Goal: Information Seeking & Learning: Learn about a topic

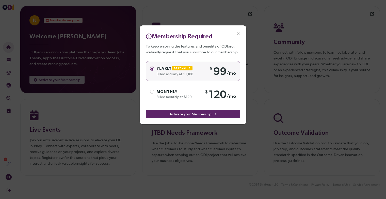
click at [123, 108] on div "Membership Required To keep enjoying the features and benefits of ODIpro, we ki…" at bounding box center [193, 99] width 386 height 199
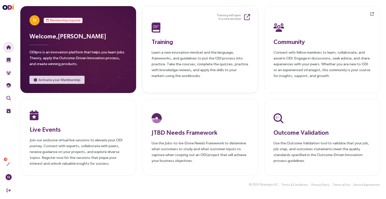
click at [167, 39] on h3 "Training" at bounding box center [199, 41] width 97 height 9
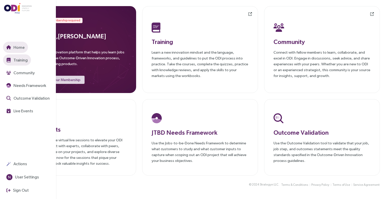
click at [10, 60] on img "button" at bounding box center [8, 60] width 5 height 5
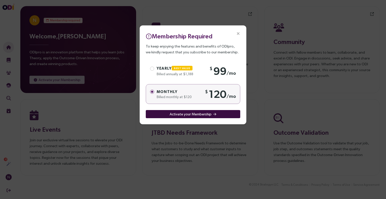
click at [192, 113] on span "Activate your Membership" at bounding box center [190, 114] width 42 height 6
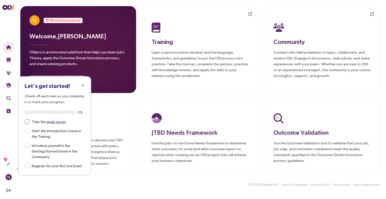
click at [56, 120] on link "goals survey" at bounding box center [56, 121] width 20 height 4
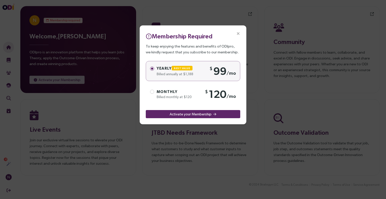
click at [239, 32] on icon "Close" at bounding box center [238, 33] width 5 height 5
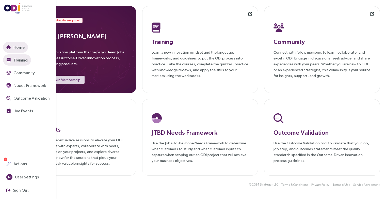
click at [16, 59] on span "Training" at bounding box center [19, 60] width 15 height 6
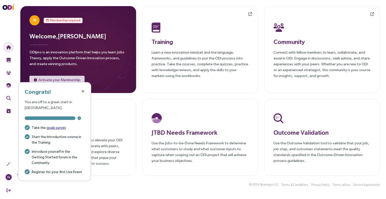
click at [83, 90] on icon "button" at bounding box center [82, 91] width 3 height 4
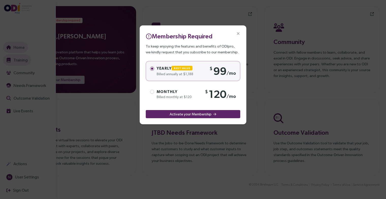
click at [17, 60] on div "Membership Required To keep enjoying the features and benefits of ODIpro, we ki…" at bounding box center [193, 99] width 386 height 199
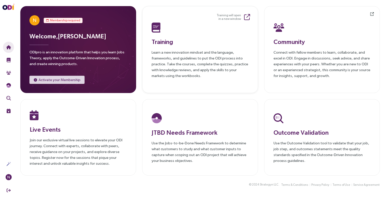
click at [169, 40] on h3 "Training" at bounding box center [199, 41] width 97 height 9
